Goal: Task Accomplishment & Management: Manage account settings

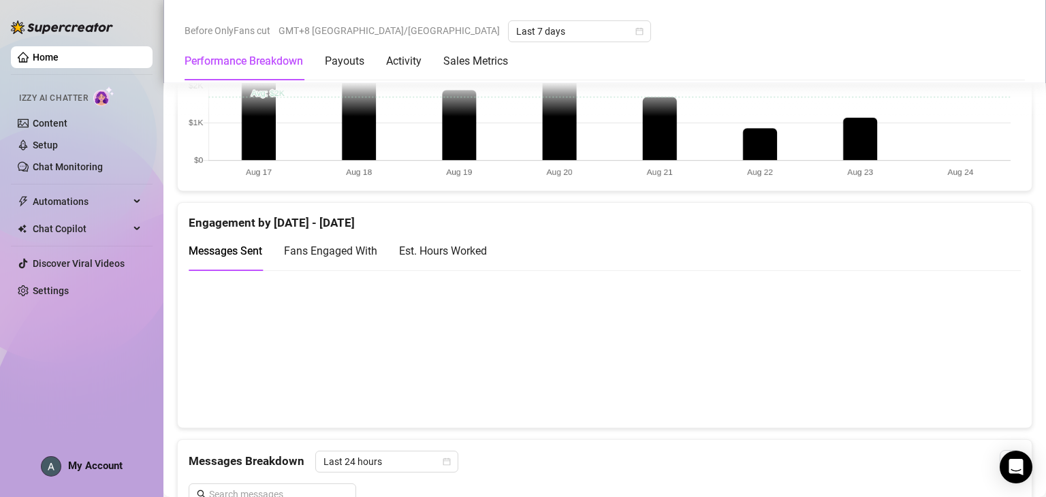
scroll to position [749, 0]
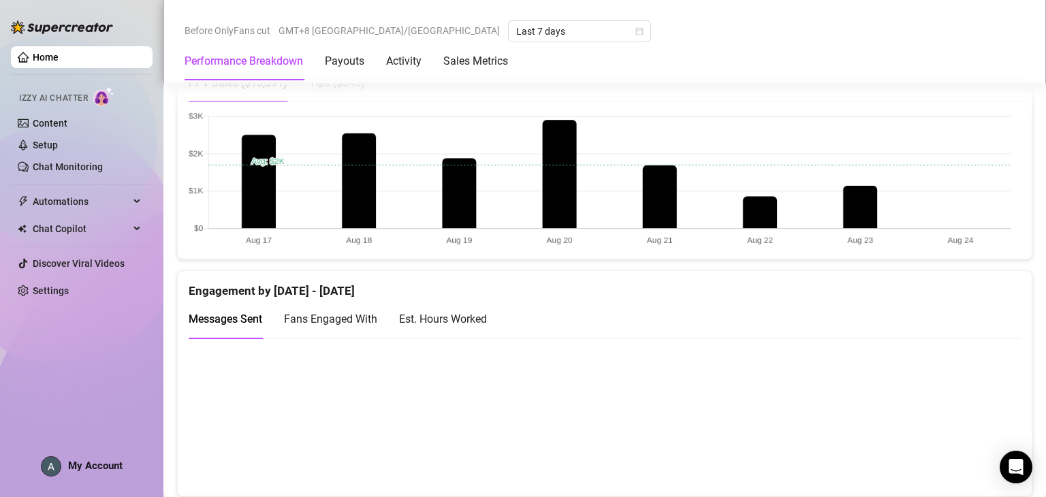
drag, startPoint x: 108, startPoint y: 427, endPoint x: 116, endPoint y: 466, distance: 39.7
click at [108, 427] on div "Home Izzy AI Chatter Content Setup Chat Monitoring Automations Chat Copilot Dis…" at bounding box center [82, 242] width 142 height 485
click at [116, 466] on span "My Account" at bounding box center [95, 465] width 54 height 12
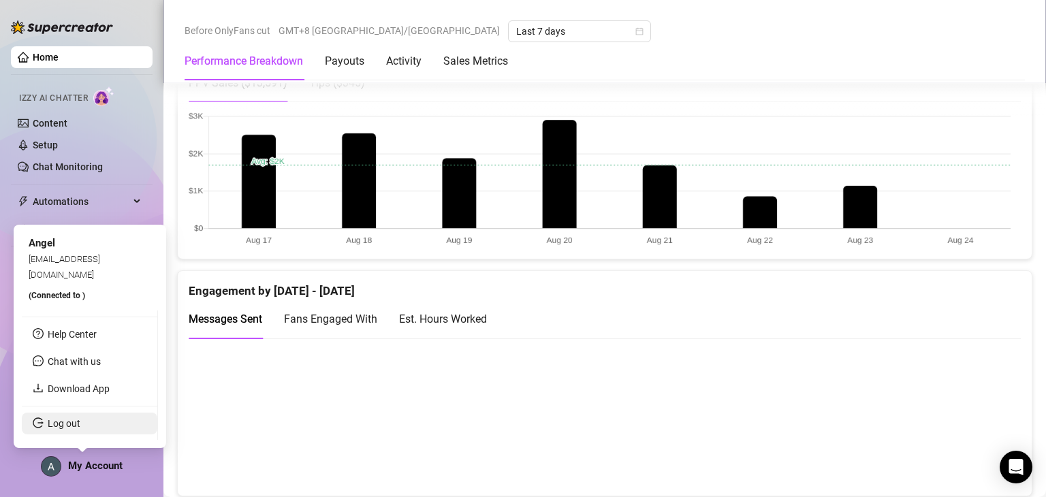
click at [80, 429] on link "Log out" at bounding box center [64, 423] width 33 height 11
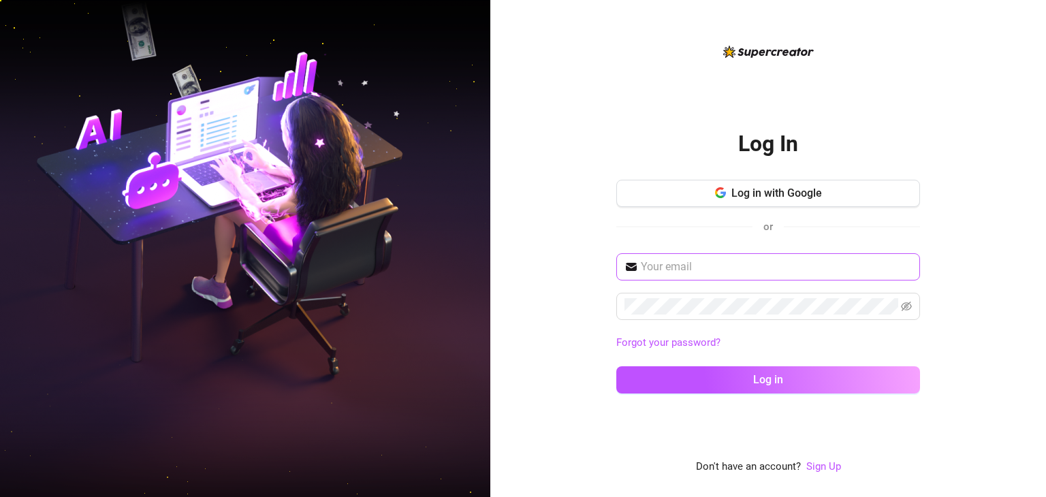
click at [760, 278] on span at bounding box center [768, 266] width 304 height 27
click at [770, 267] on input "text" at bounding box center [776, 267] width 271 height 16
type input "[EMAIL_ADDRESS][DOMAIN_NAME]"
click at [616, 366] on button "Log in" at bounding box center [768, 379] width 304 height 27
